Goal: Task Accomplishment & Management: Manage account settings

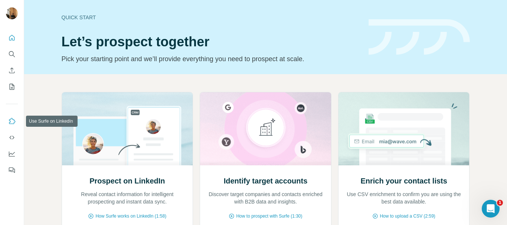
click at [11, 126] on button "Use Surfe on LinkedIn" at bounding box center [12, 121] width 12 height 13
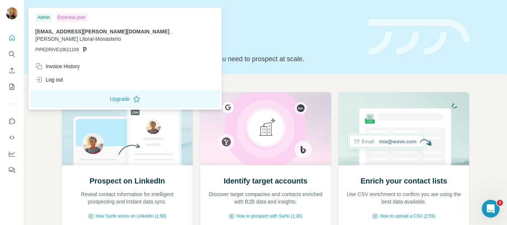
click at [13, 15] on img at bounding box center [12, 13] width 12 height 12
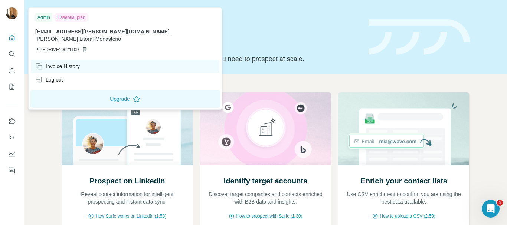
click at [55, 63] on div "Invoice History" at bounding box center [57, 66] width 45 height 7
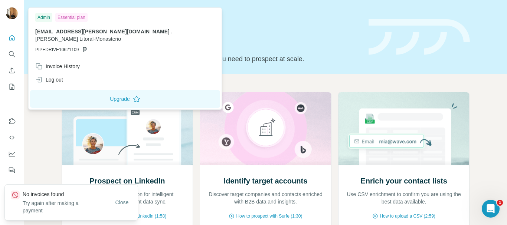
click at [70, 17] on div "Essential plan" at bounding box center [71, 17] width 32 height 9
click at [75, 20] on div "Essential plan" at bounding box center [71, 17] width 32 height 9
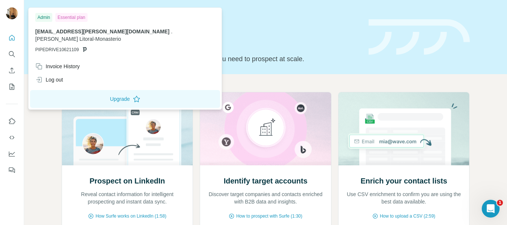
click at [66, 18] on div "Essential plan" at bounding box center [71, 17] width 32 height 9
click at [67, 18] on div "Essential plan" at bounding box center [71, 17] width 32 height 9
drag, startPoint x: 100, startPoint y: 23, endPoint x: 84, endPoint y: 24, distance: 16.3
click at [98, 24] on div "Admin Essential plan [EMAIL_ADDRESS][PERSON_NAME][DOMAIN_NAME] . [PERSON_NAME] …" at bounding box center [125, 34] width 190 height 50
click at [69, 23] on div "Admin Essential plan [EMAIL_ADDRESS][PERSON_NAME][DOMAIN_NAME] . [PERSON_NAME] …" at bounding box center [125, 34] width 190 height 50
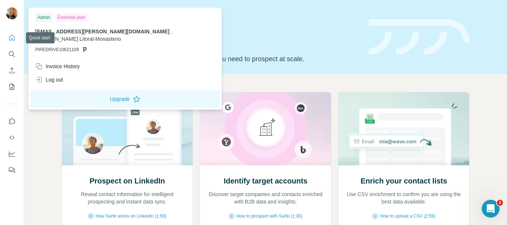
click at [13, 40] on icon "Quick start" at bounding box center [12, 38] width 6 height 6
click at [13, 20] on div at bounding box center [12, 13] width 12 height 13
